Goal: Navigation & Orientation: Find specific page/section

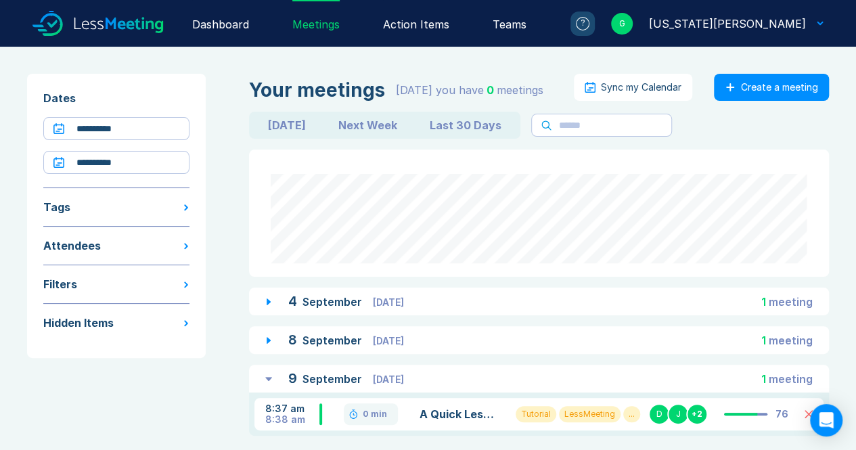
scroll to position [20, 0]
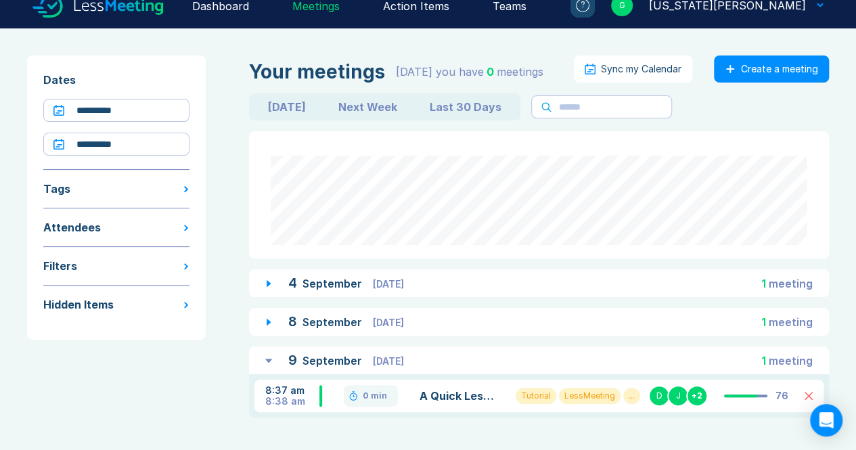
click at [133, 152] on div "**********" at bounding box center [116, 197] width 179 height 284
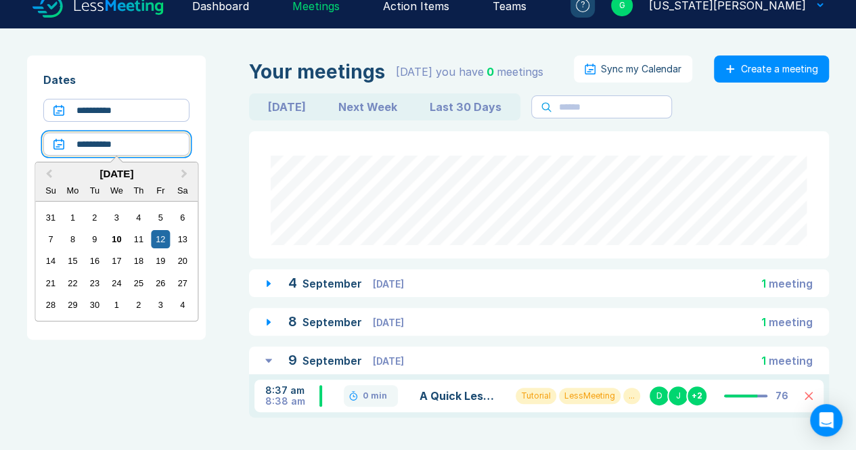
click at [131, 151] on input "**********" at bounding box center [116, 144] width 146 height 23
click at [76, 252] on div "15" at bounding box center [73, 261] width 18 height 18
type input "**********"
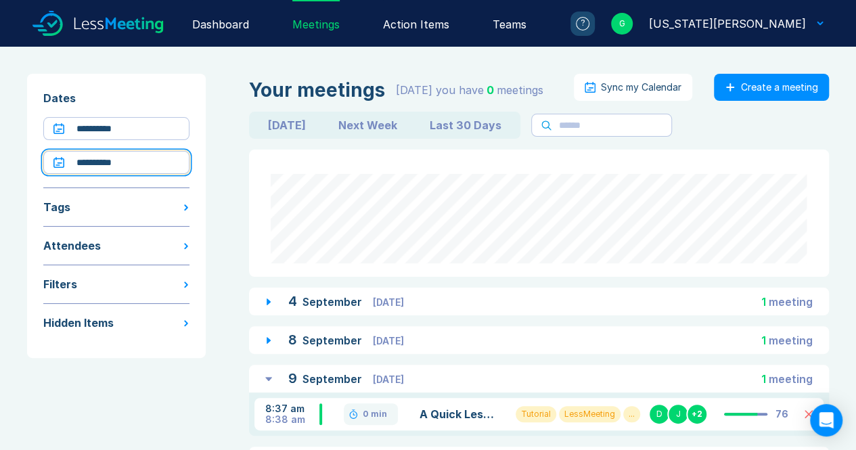
scroll to position [54, 0]
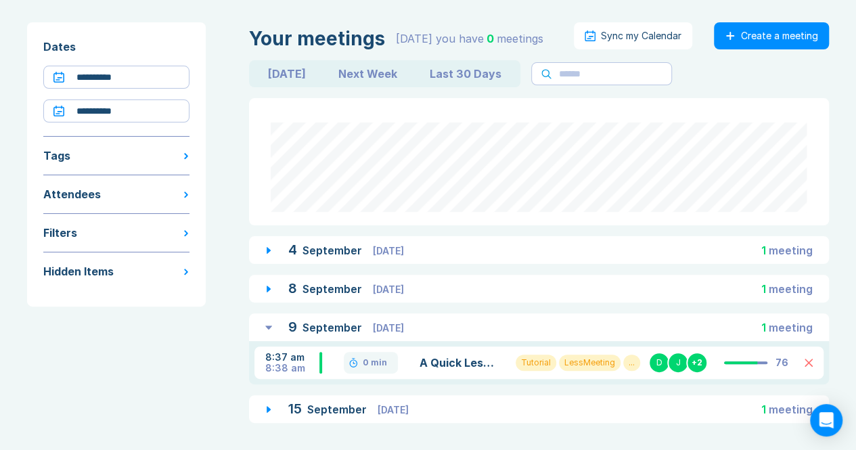
click at [390, 419] on div "15 September Monday 1 meeting" at bounding box center [539, 409] width 580 height 28
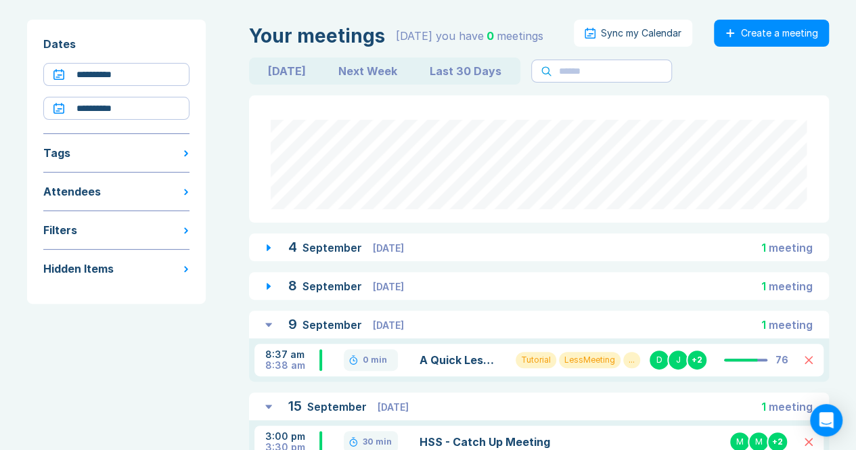
scroll to position [103, 0]
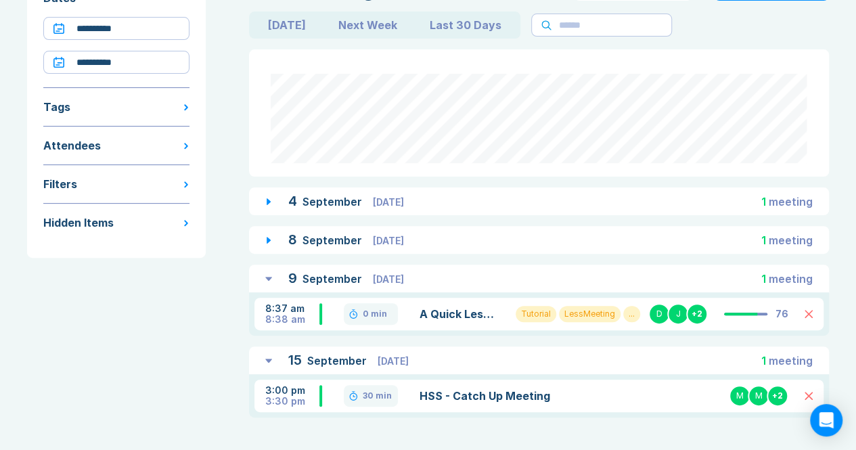
click at [447, 391] on link "HSS - Catch Up Meeting" at bounding box center [511, 396] width 183 height 16
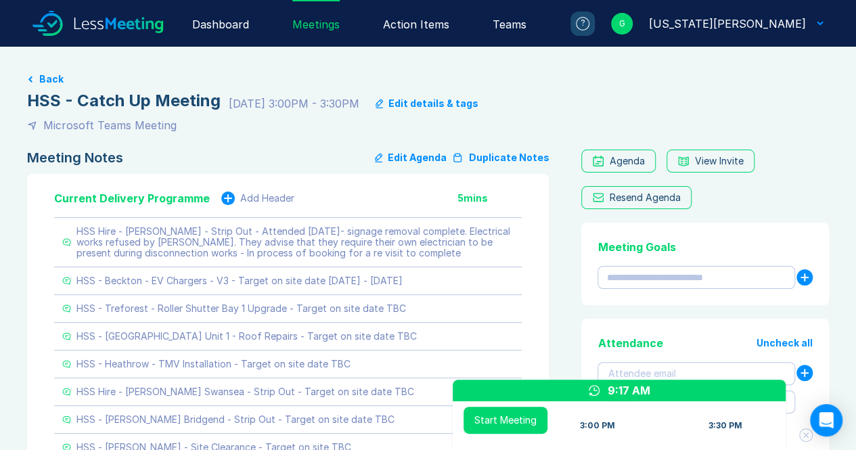
click at [340, 24] on div "Meetings" at bounding box center [315, 23] width 47 height 47
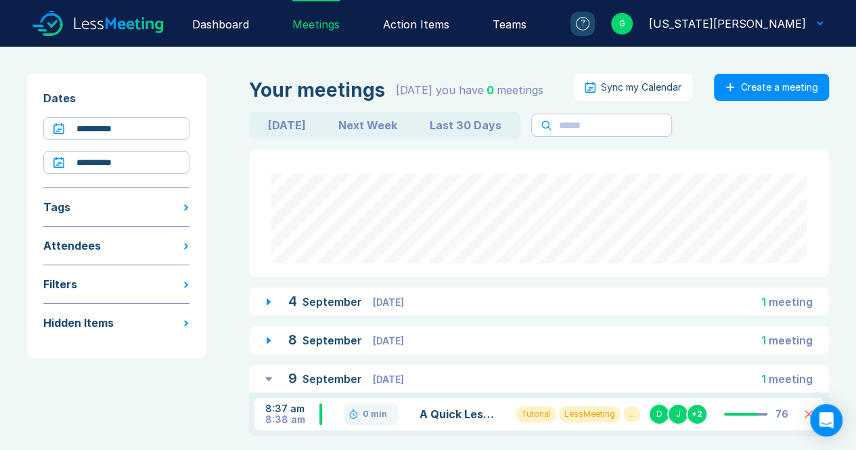
click at [449, 24] on div "Action Items" at bounding box center [416, 23] width 66 height 47
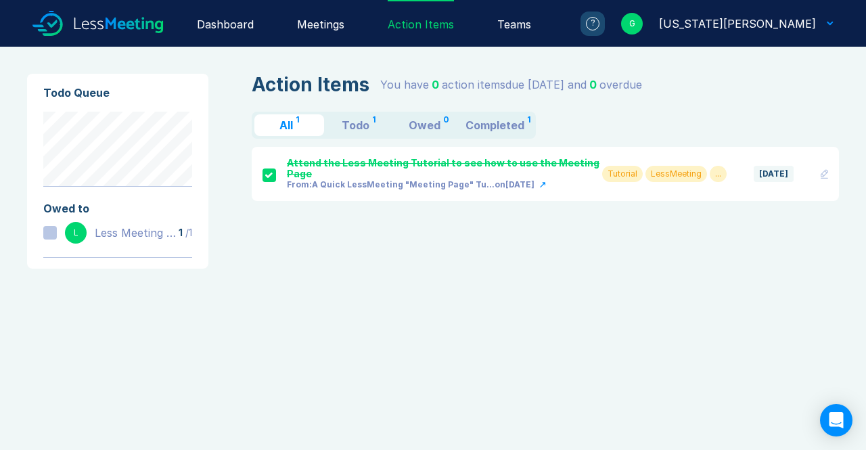
click at [826, 169] on icon at bounding box center [824, 173] width 7 height 9
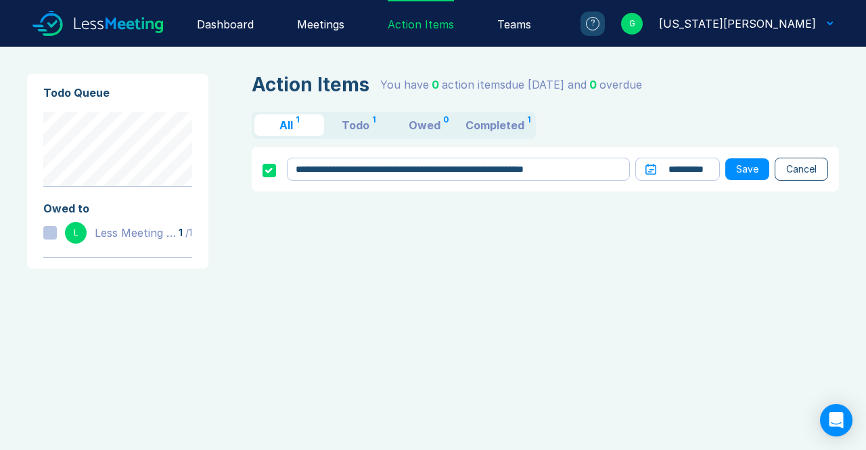
click at [789, 173] on button "Cancel" at bounding box center [801, 169] width 53 height 23
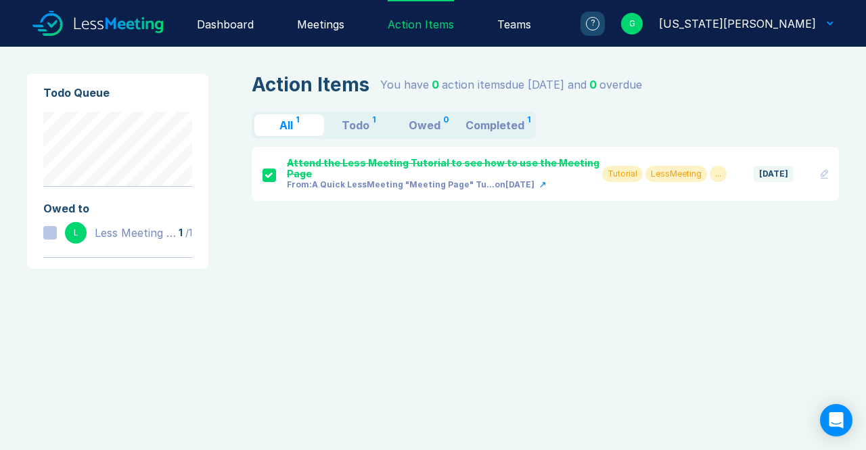
click at [715, 167] on div "Tutorial LessMeeting ..." at bounding box center [664, 174] width 125 height 16
click at [722, 169] on div "..." at bounding box center [718, 174] width 17 height 16
click at [269, 169] on div at bounding box center [270, 176] width 14 height 14
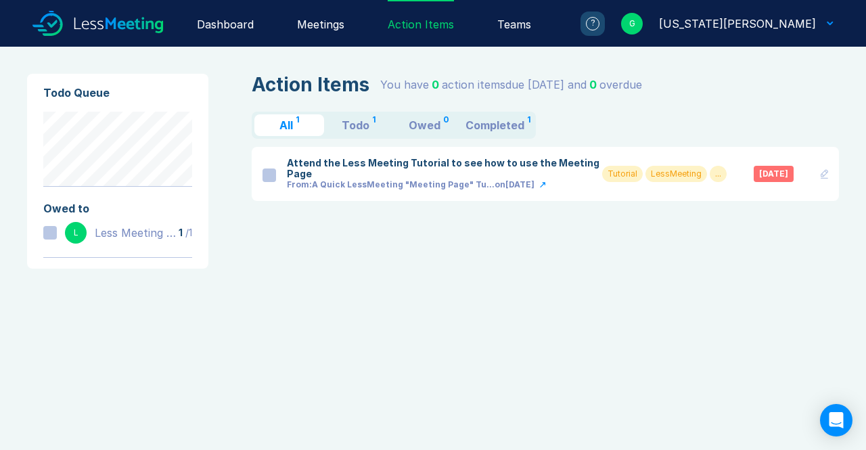
click at [269, 169] on div at bounding box center [270, 176] width 14 height 14
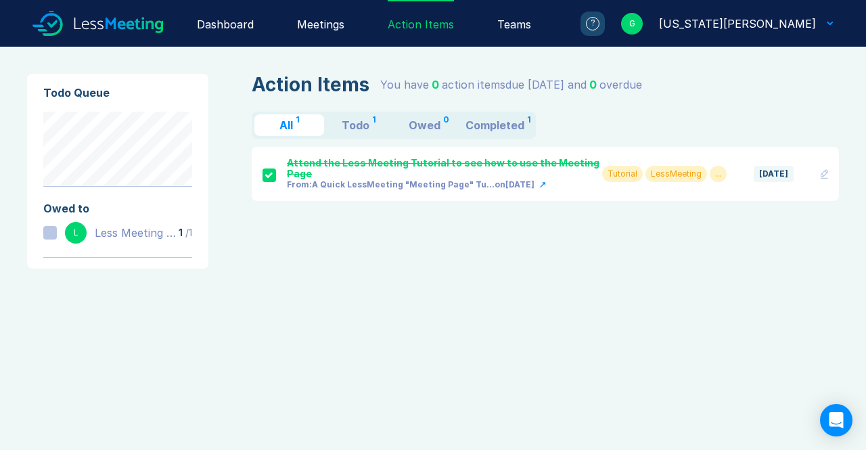
click at [104, 22] on icon at bounding box center [97, 23] width 131 height 47
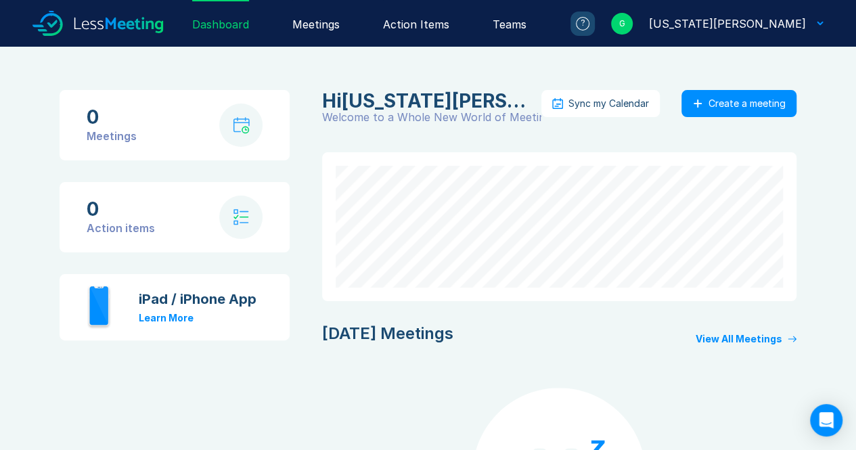
click at [340, 28] on div "Meetings" at bounding box center [315, 23] width 47 height 47
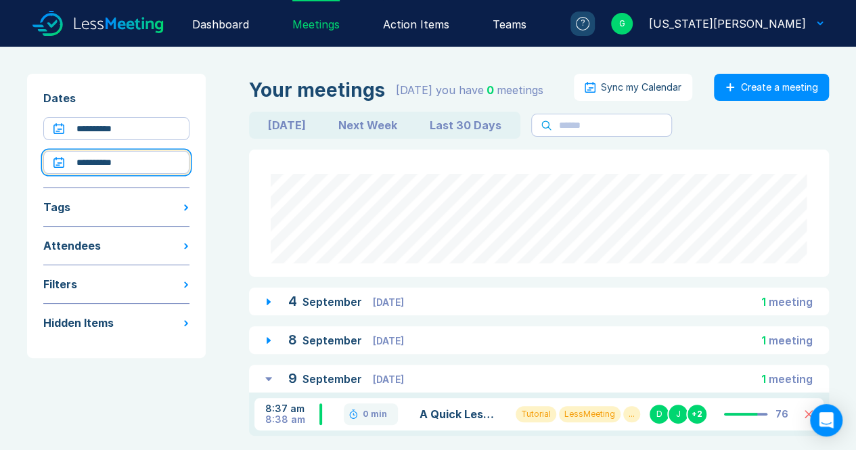
click at [117, 160] on input "**********" at bounding box center [116, 162] width 146 height 23
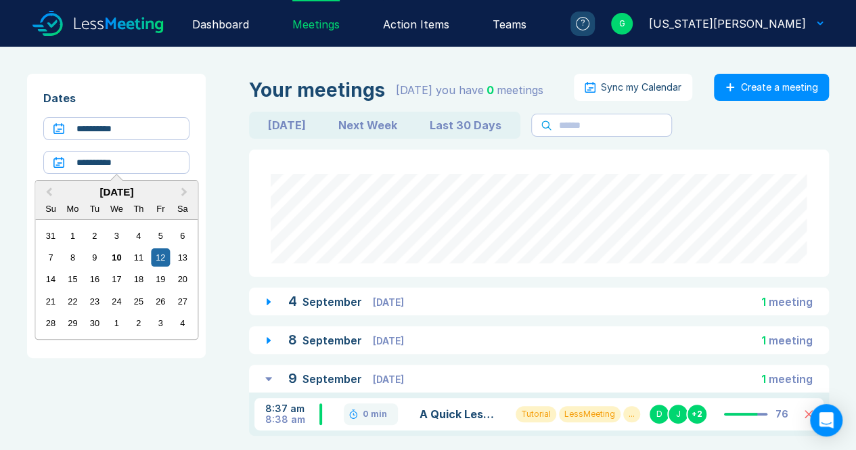
click at [72, 280] on div "15" at bounding box center [73, 279] width 18 height 18
type input "**********"
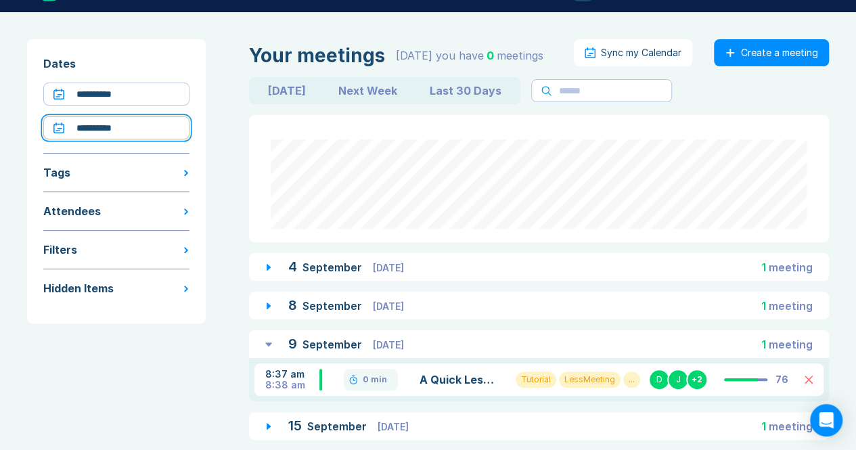
scroll to position [54, 0]
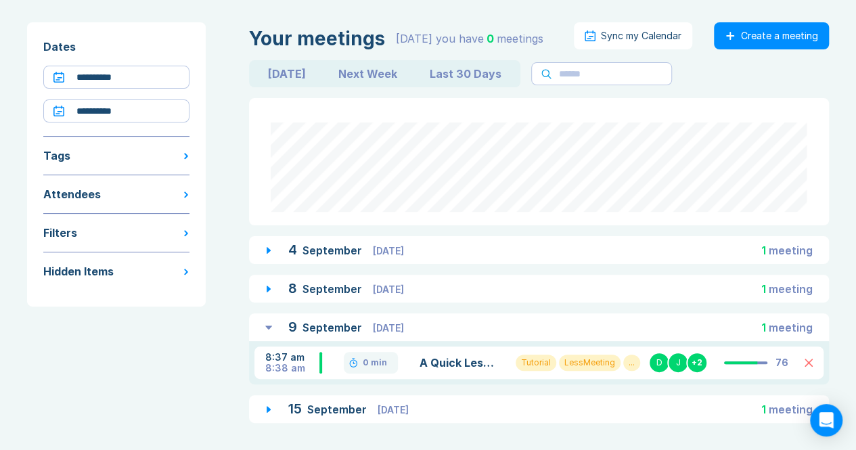
click at [441, 407] on div "15 September Monday 1 meeting" at bounding box center [539, 409] width 580 height 28
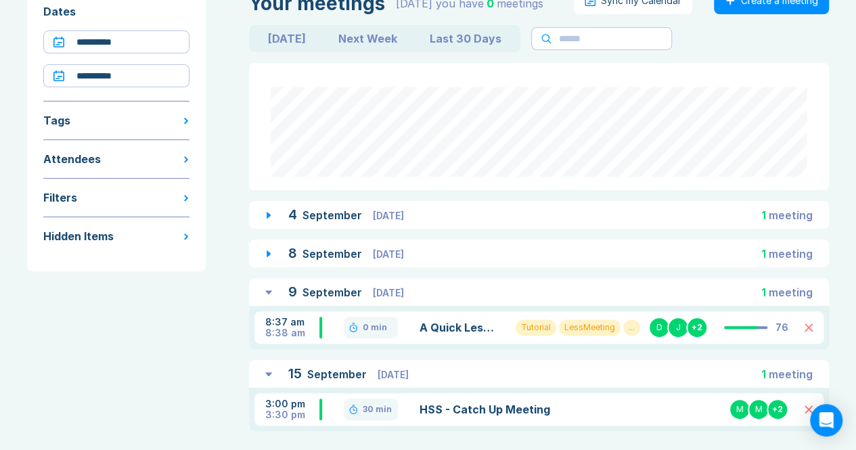
scroll to position [103, 0]
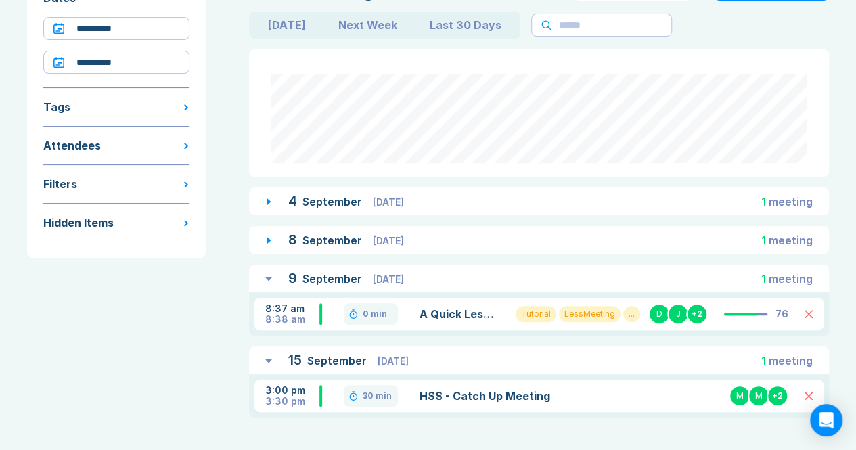
click at [513, 399] on link "HSS - Catch Up Meeting" at bounding box center [511, 396] width 183 height 16
